Goal: Task Accomplishment & Management: Use online tool/utility

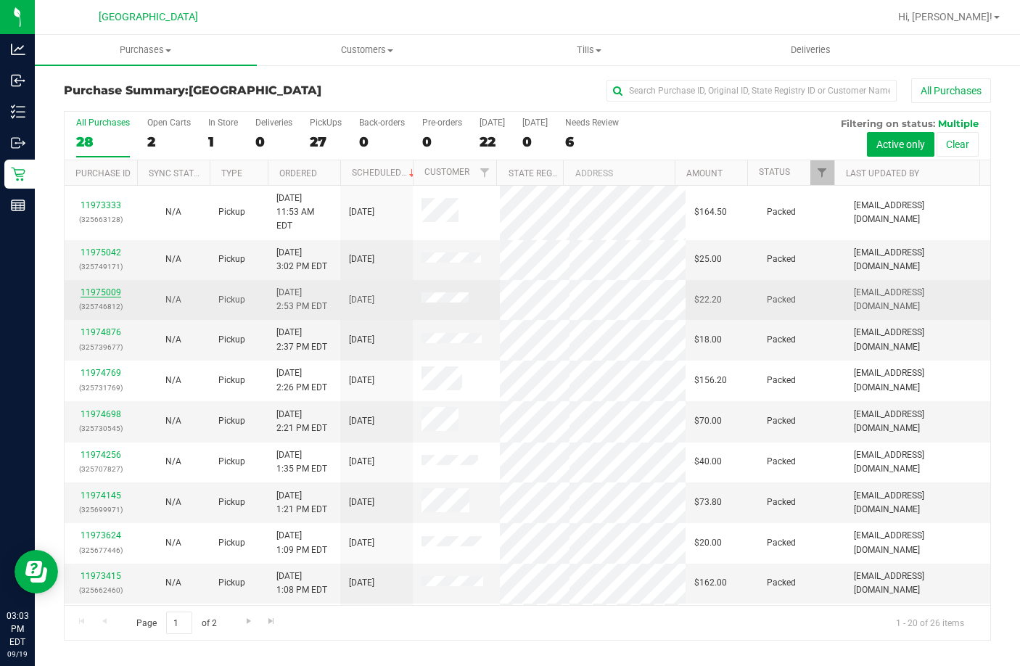
click at [94, 287] on link "11975009" at bounding box center [101, 292] width 41 height 10
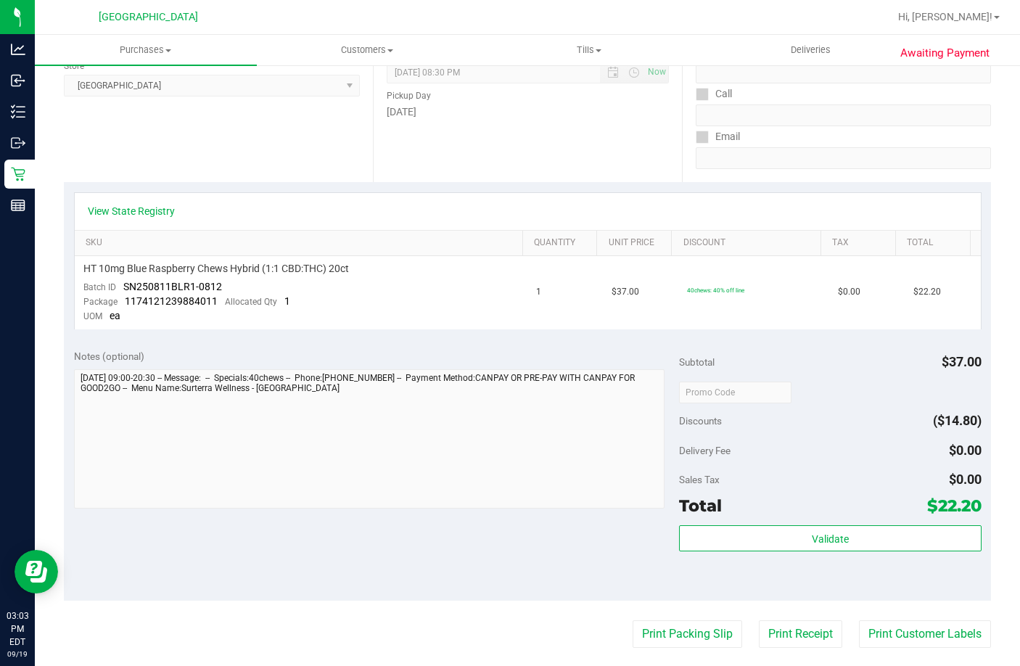
scroll to position [218, 0]
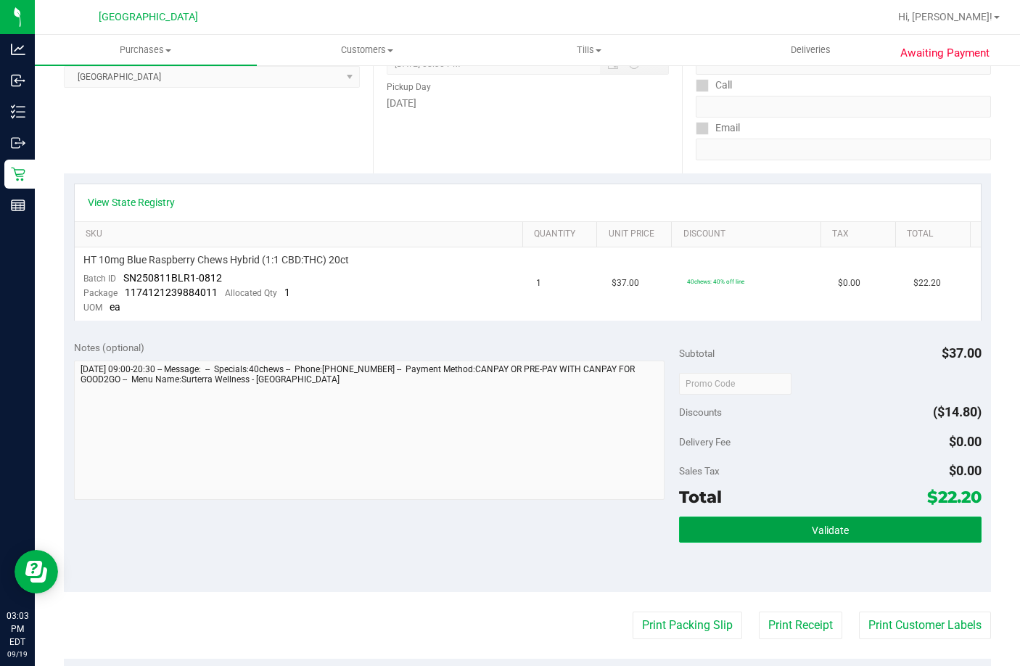
click at [778, 525] on button "Validate" at bounding box center [830, 529] width 302 height 26
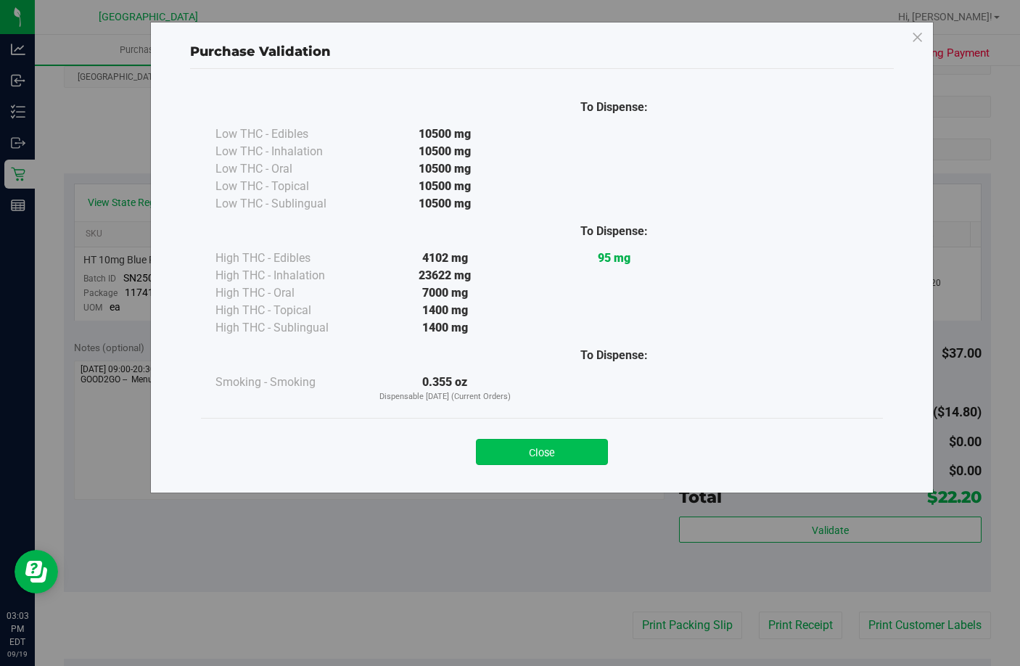
click at [574, 450] on button "Close" at bounding box center [542, 452] width 132 height 26
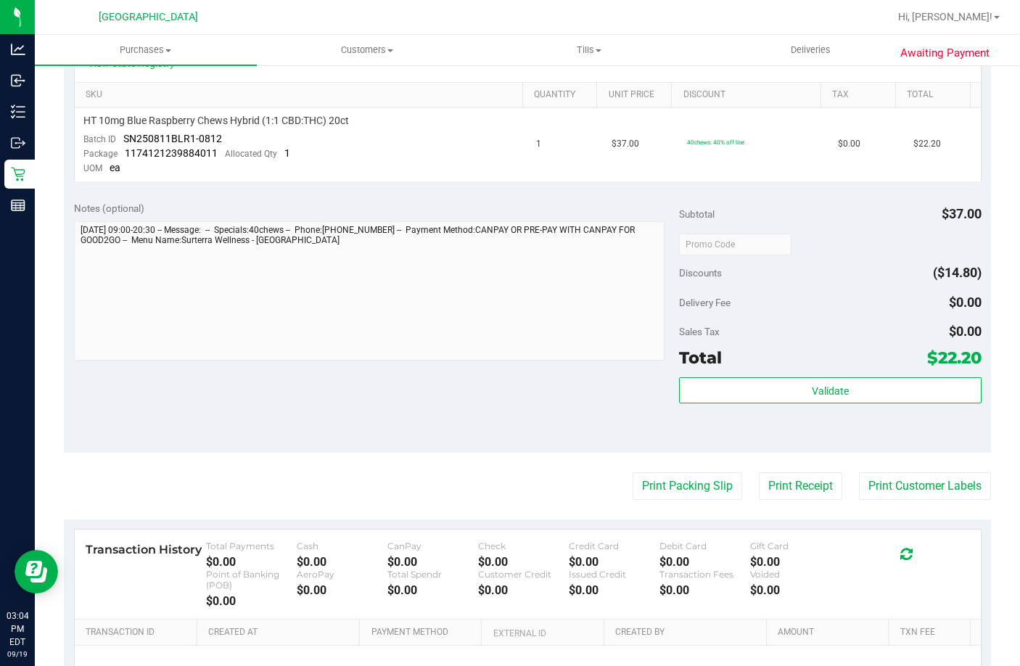
scroll to position [363, 0]
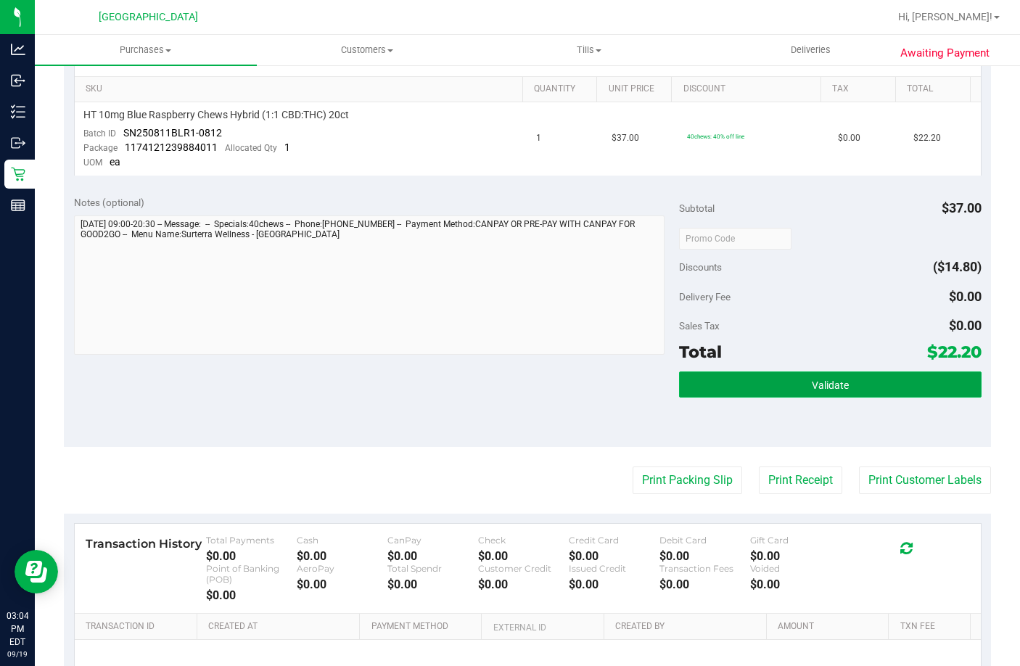
click at [822, 374] on button "Validate" at bounding box center [830, 384] width 302 height 26
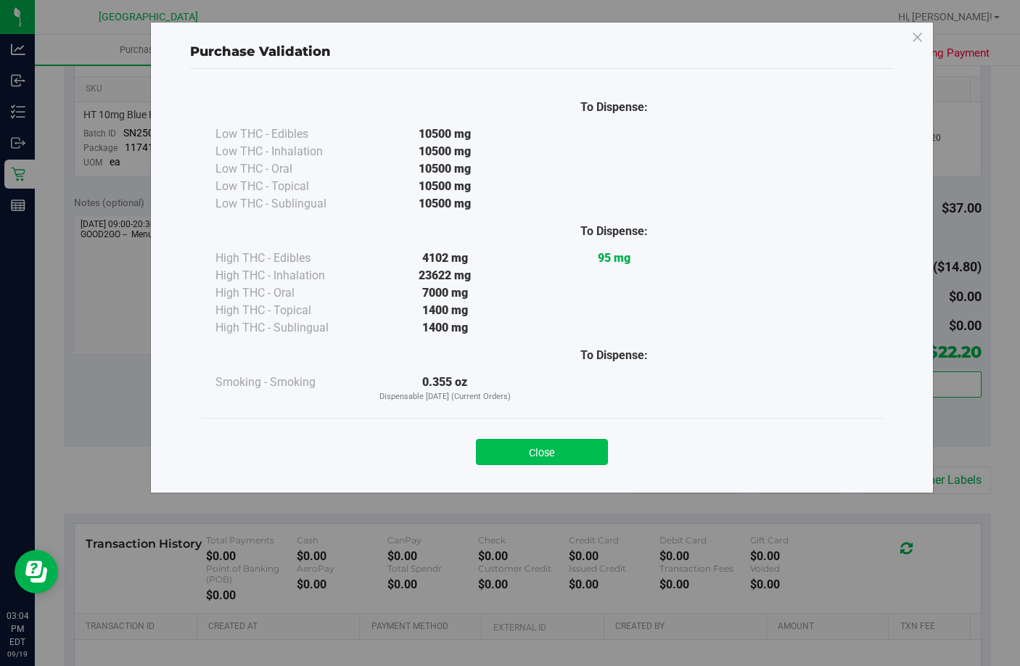
click at [593, 450] on button "Close" at bounding box center [542, 452] width 132 height 26
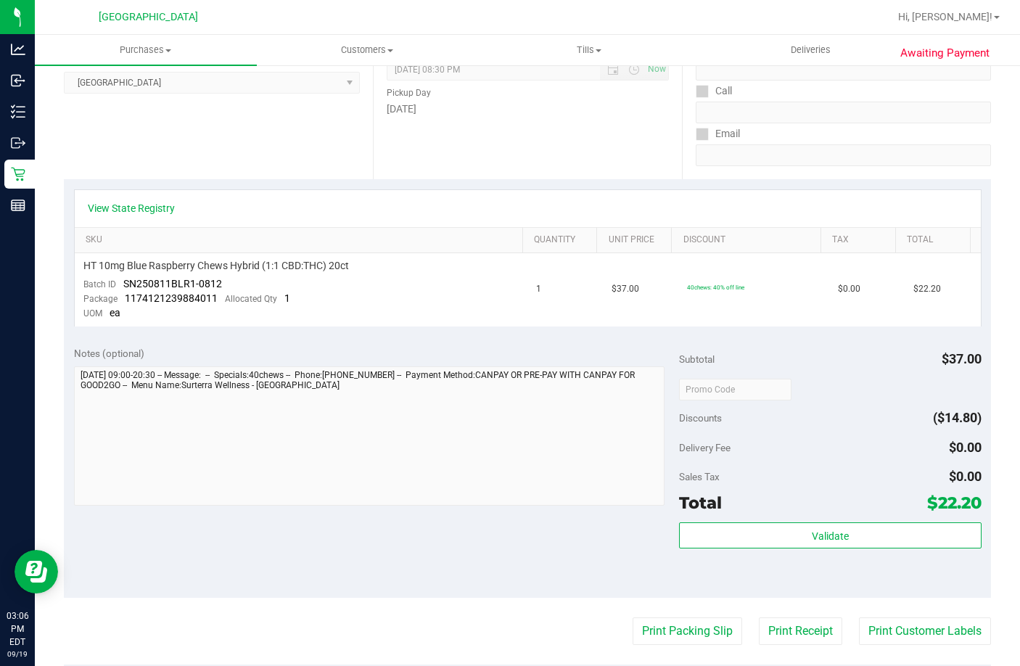
scroll to position [290, 0]
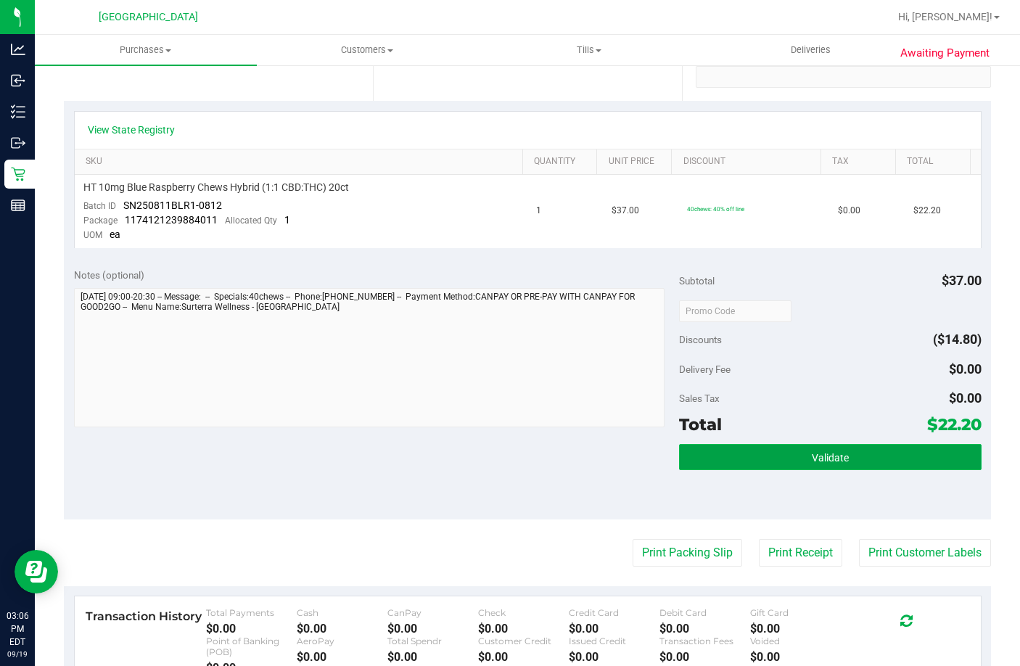
click at [745, 459] on button "Validate" at bounding box center [830, 457] width 302 height 26
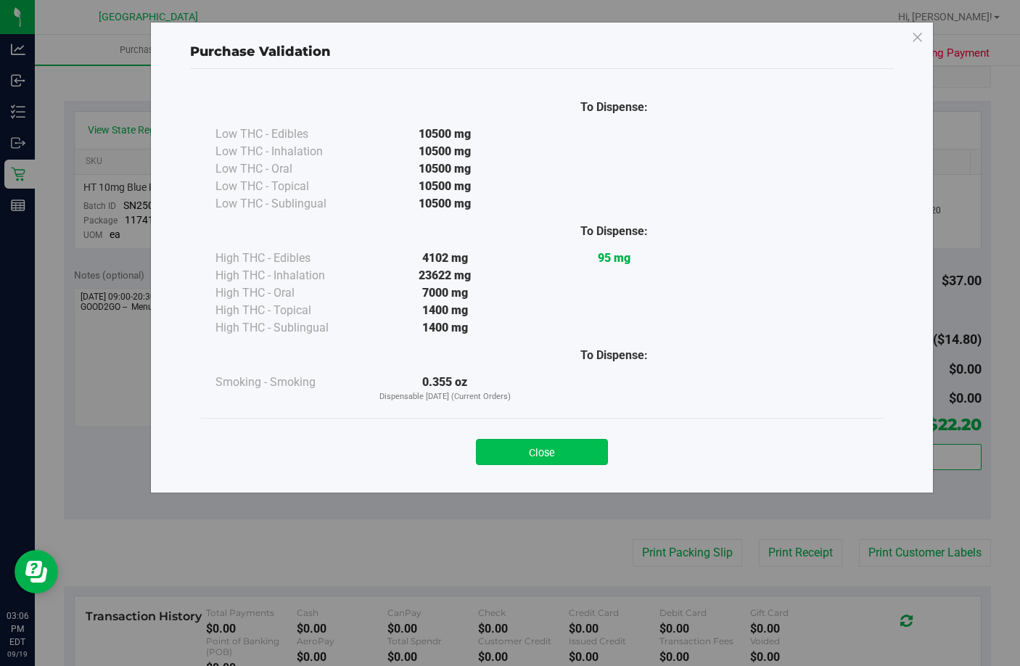
click at [567, 439] on button "Close" at bounding box center [542, 452] width 132 height 26
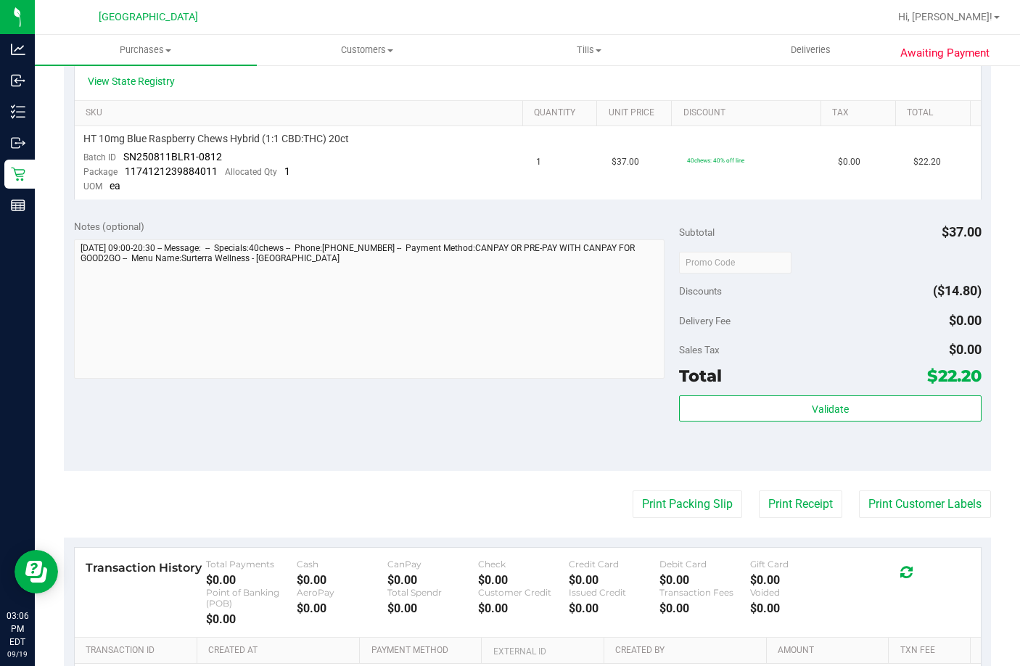
scroll to position [363, 0]
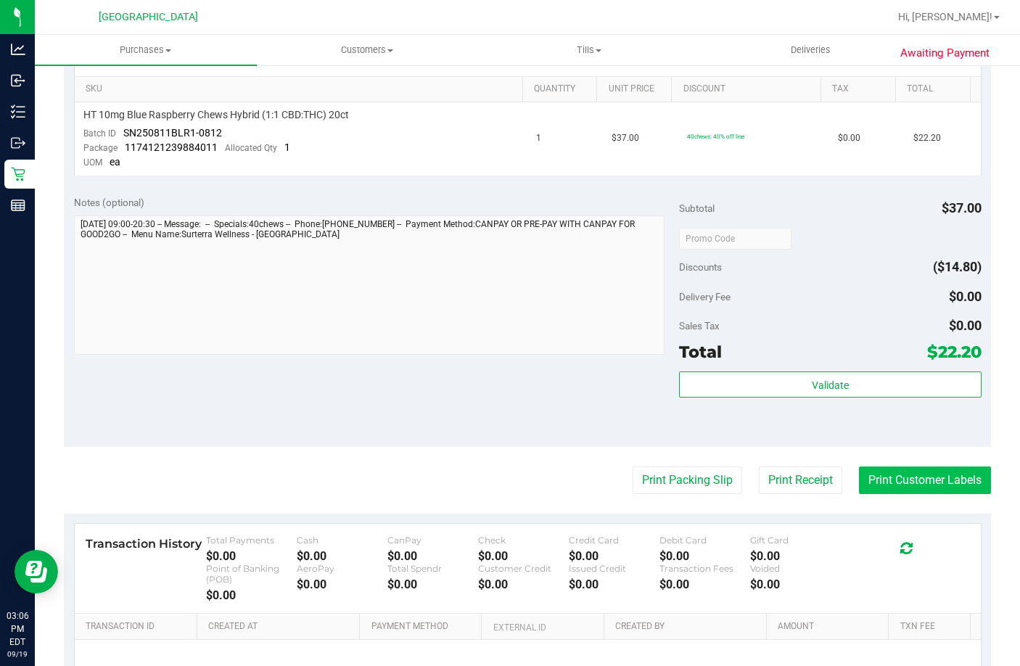
click at [876, 487] on button "Print Customer Labels" at bounding box center [925, 480] width 132 height 28
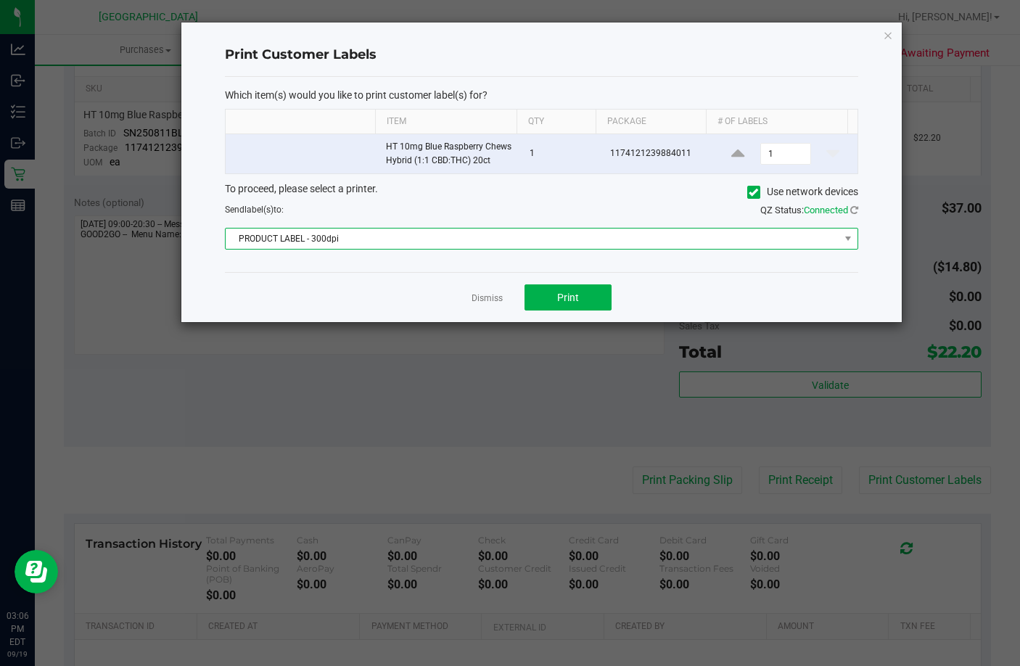
click at [545, 248] on span "PRODUCT LABEL - 300dpi" at bounding box center [533, 238] width 614 height 20
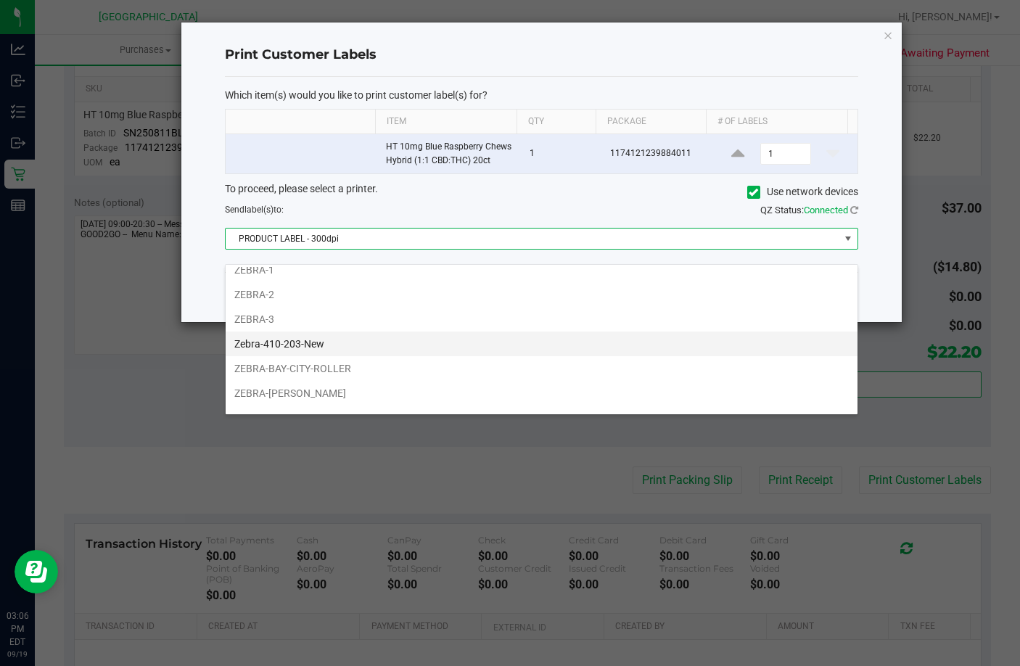
scroll to position [52, 0]
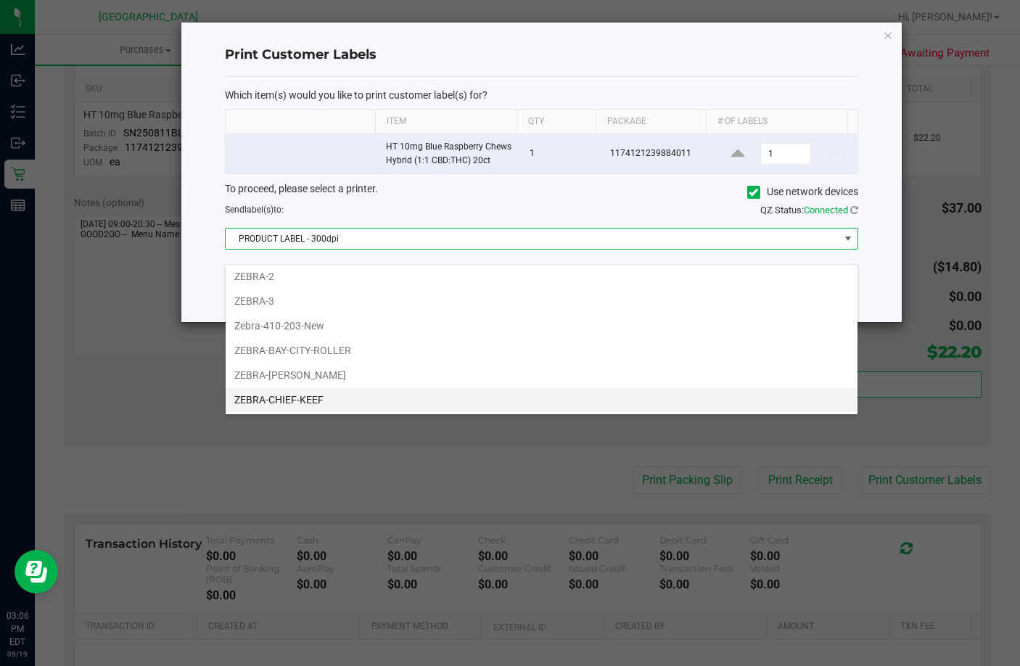
click at [333, 402] on li "ZEBRA-CHIEF-KEEF" at bounding box center [542, 399] width 632 height 25
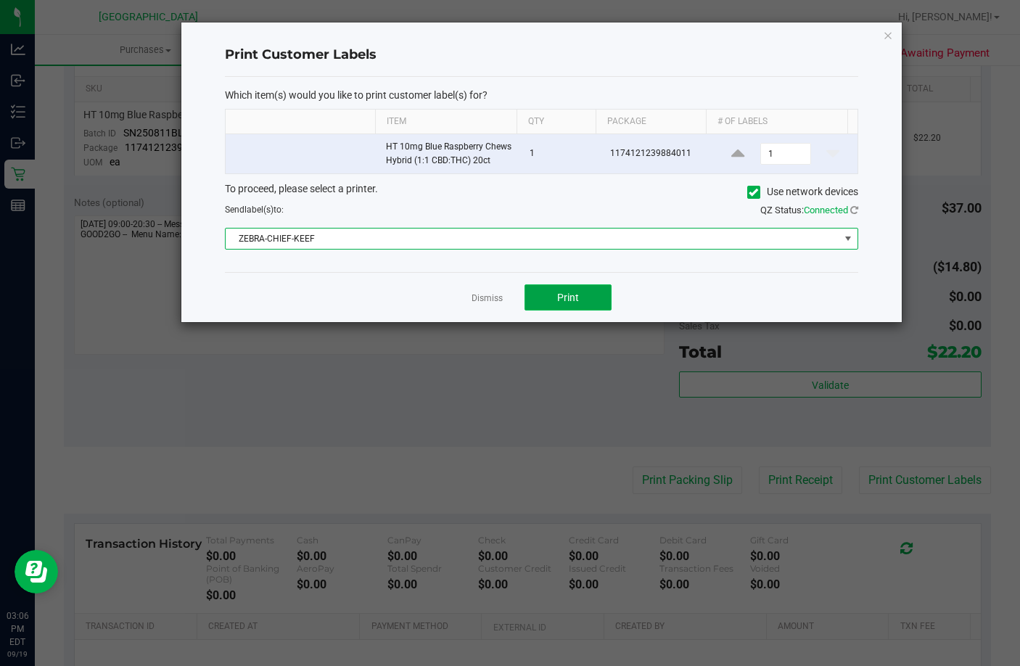
click at [587, 304] on button "Print" at bounding box center [567, 297] width 87 height 26
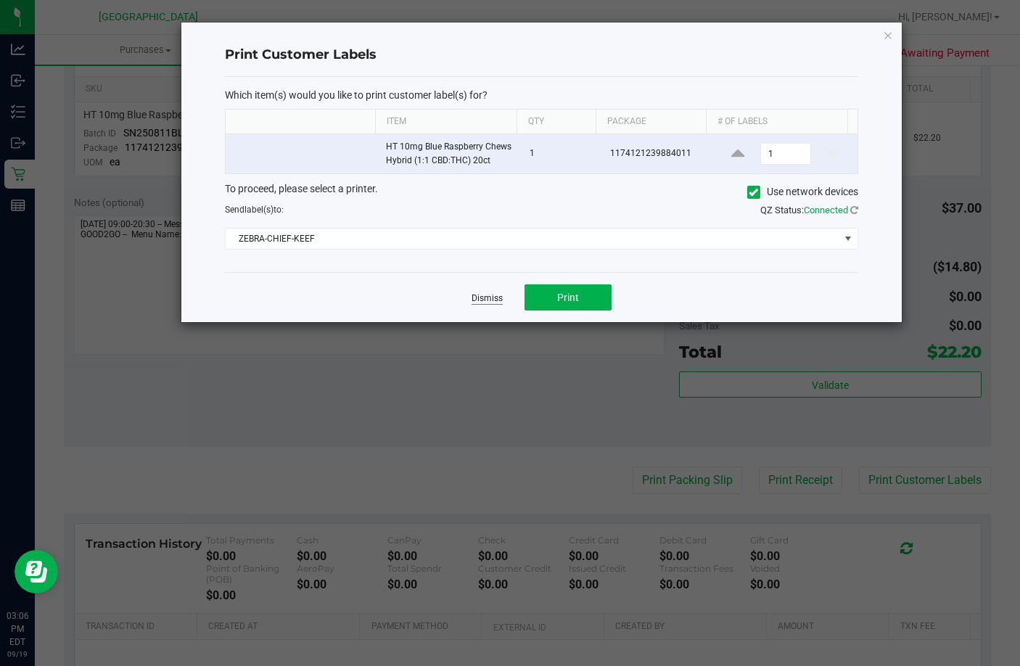
click at [485, 305] on link "Dismiss" at bounding box center [486, 298] width 31 height 12
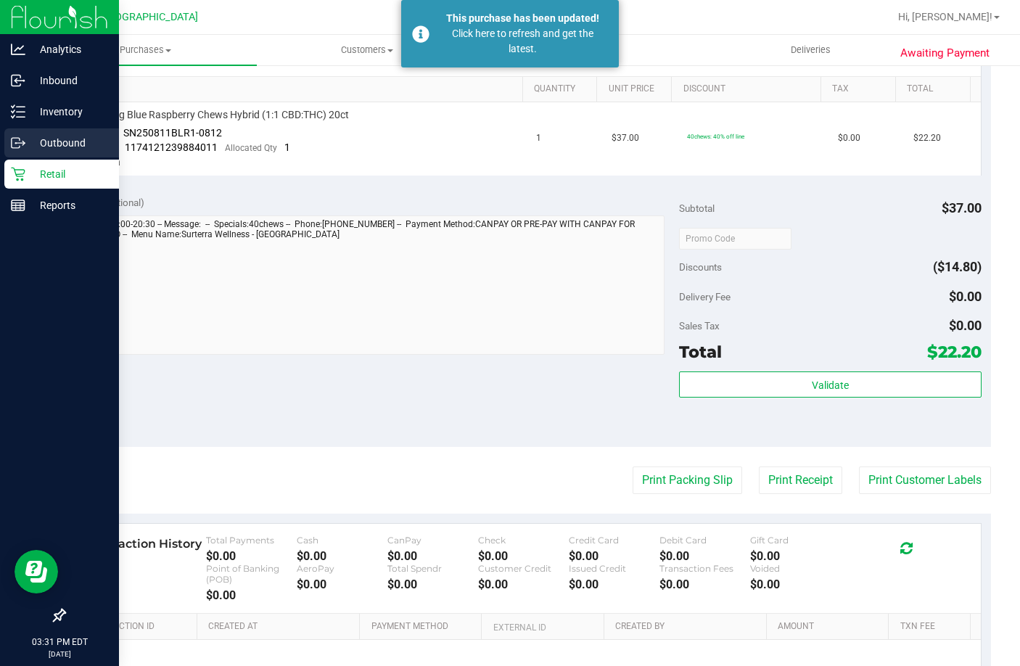
click at [30, 159] on link "Outbound" at bounding box center [59, 143] width 119 height 31
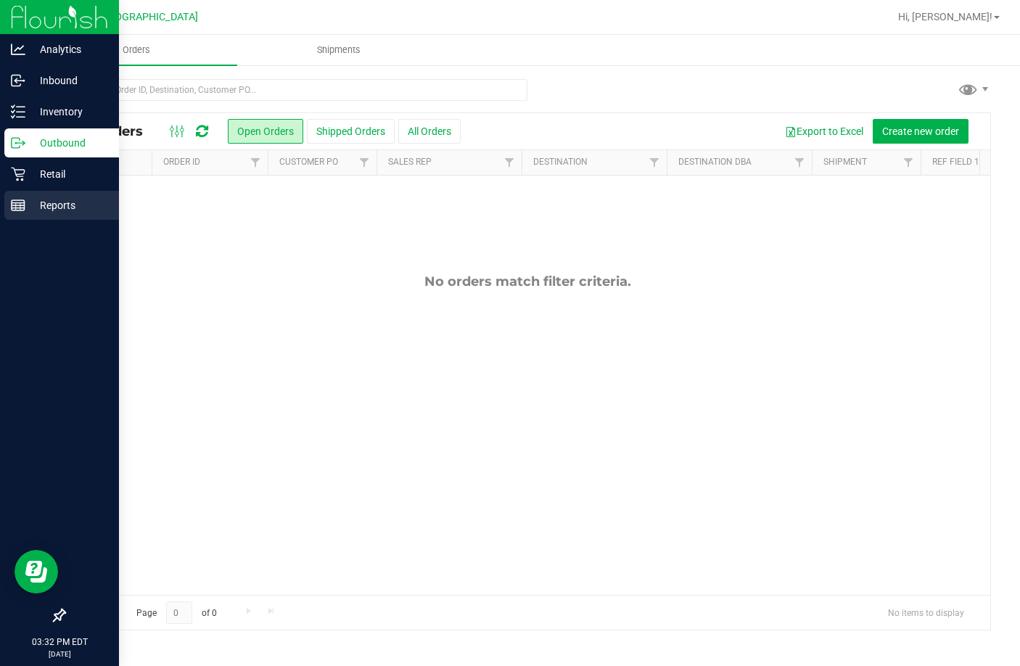
click at [28, 208] on p "Reports" at bounding box center [68, 205] width 87 height 17
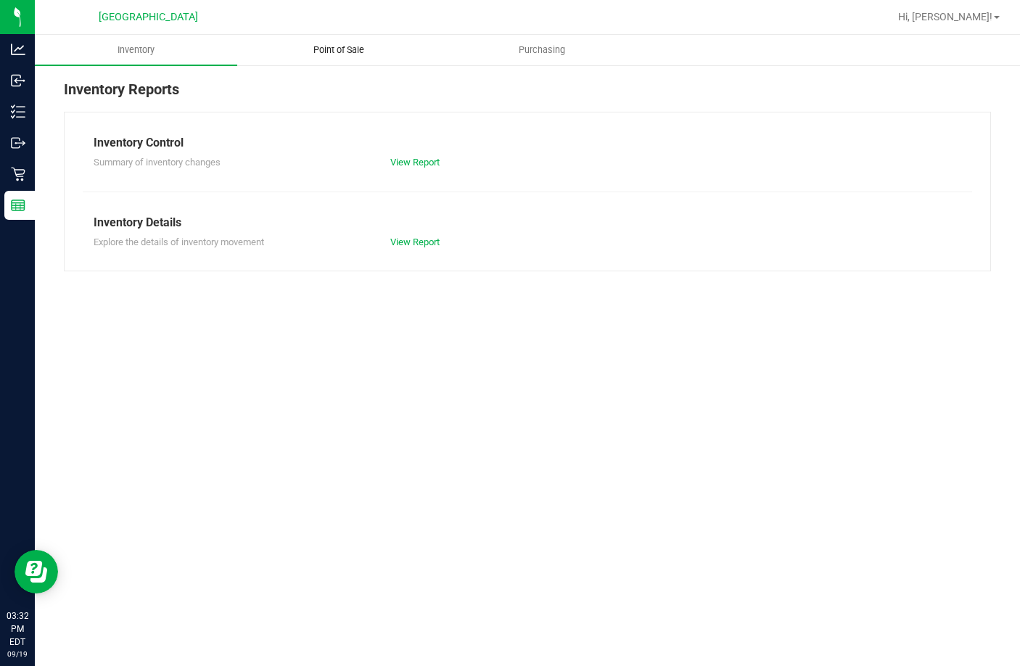
click at [318, 48] on span "Point of Sale" at bounding box center [339, 50] width 90 height 13
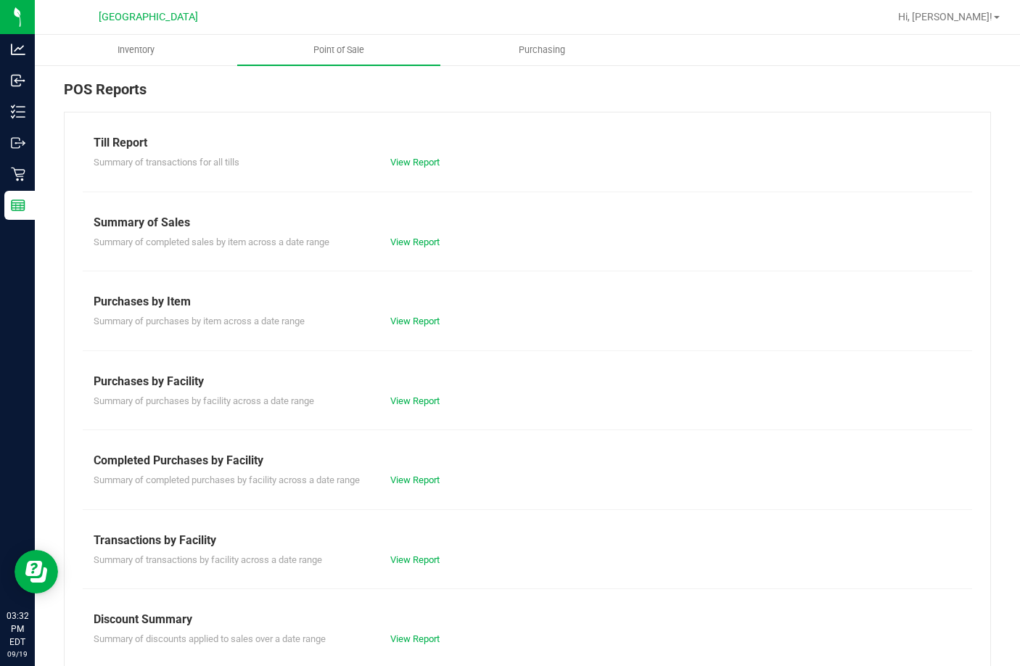
click at [403, 149] on div "Till Report" at bounding box center [528, 142] width 868 height 17
click at [405, 166] on link "View Report" at bounding box center [414, 162] width 49 height 11
